Goal: Navigation & Orientation: Find specific page/section

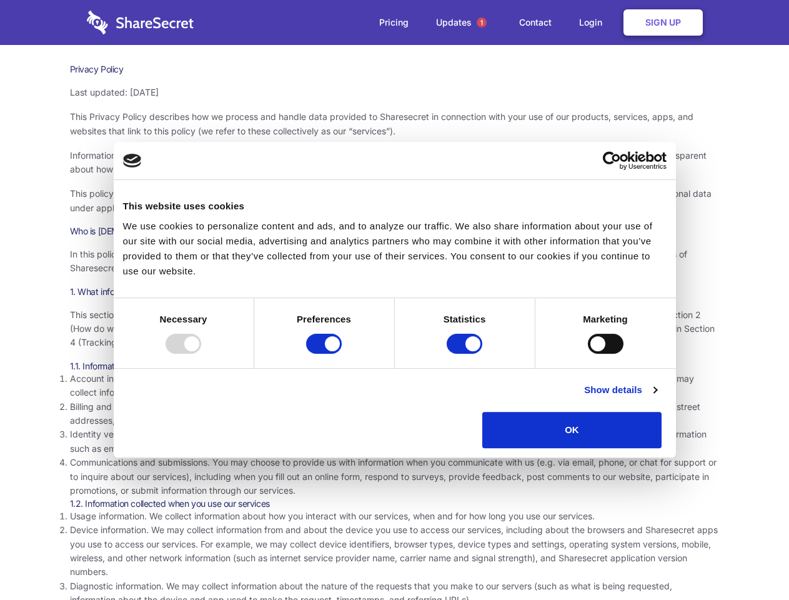
click at [201, 354] on div at bounding box center [184, 344] width 36 height 20
click at [342, 354] on input "Preferences" at bounding box center [324, 344] width 36 height 20
checkbox input "false"
click at [466, 354] on input "Statistics" at bounding box center [465, 344] width 36 height 20
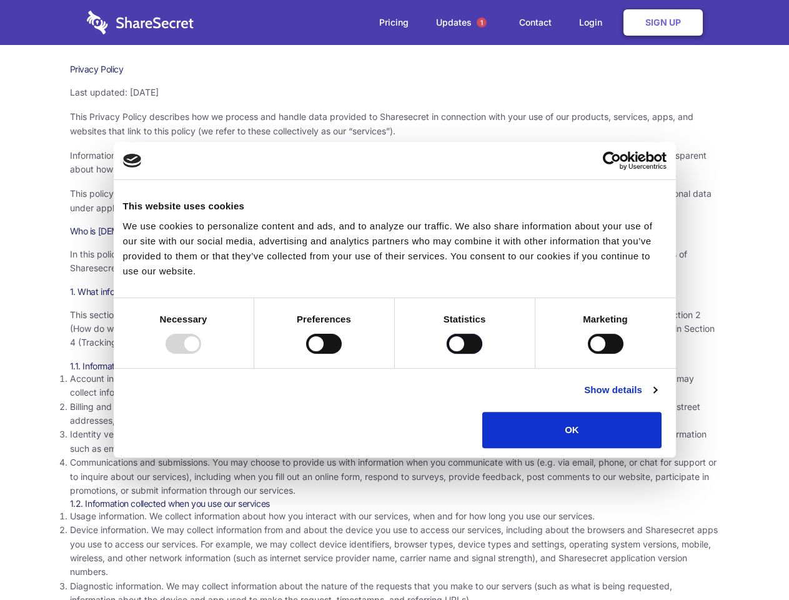
checkbox input "false"
click at [588, 354] on input "Marketing" at bounding box center [606, 344] width 36 height 20
checkbox input "true"
click at [657, 398] on link "Show details" at bounding box center [620, 390] width 73 height 15
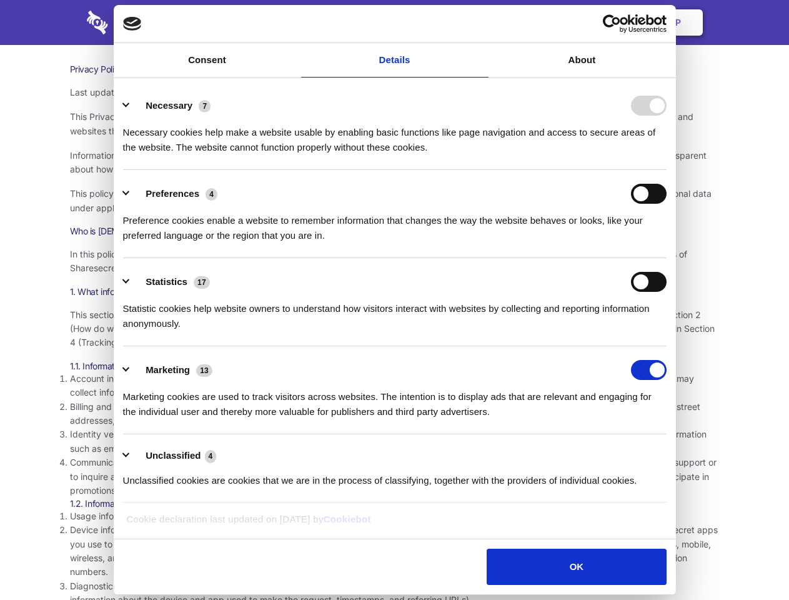
click at [667, 346] on li "Statistics 17 Statistic cookies help website owners to understand how visitors …" at bounding box center [395, 302] width 544 height 88
click at [481, 23] on span "1" at bounding box center [482, 23] width 10 height 10
